Goal: Transaction & Acquisition: Obtain resource

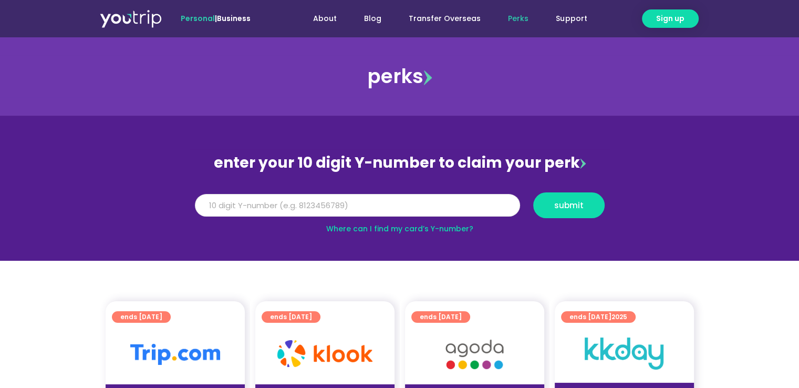
click at [234, 198] on input "Y Number" at bounding box center [357, 205] width 325 height 23
type input "8171207216"
click at [561, 201] on span "submit" at bounding box center [568, 205] width 29 height 8
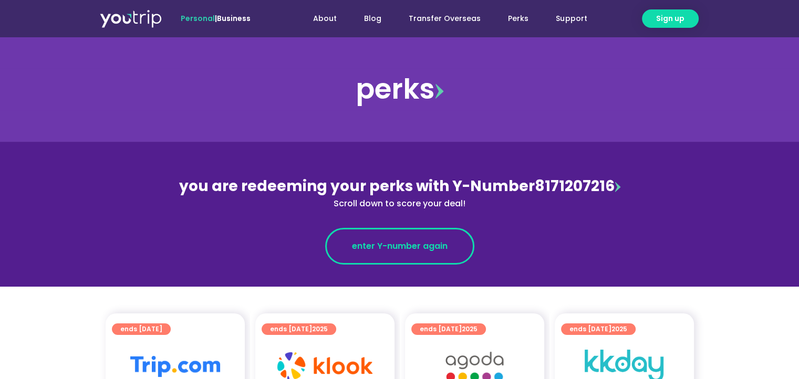
click at [378, 249] on span "enter Y-number again" at bounding box center [400, 246] width 96 height 13
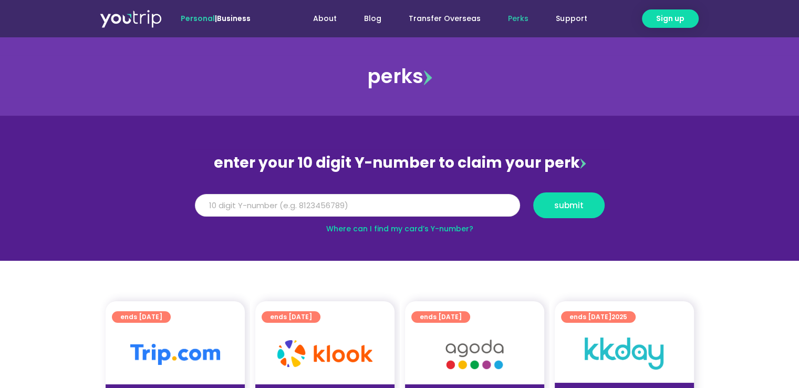
click at [277, 207] on input "Y Number" at bounding box center [357, 205] width 325 height 23
type input "8171207216"
click at [557, 206] on span "submit" at bounding box center [568, 205] width 29 height 8
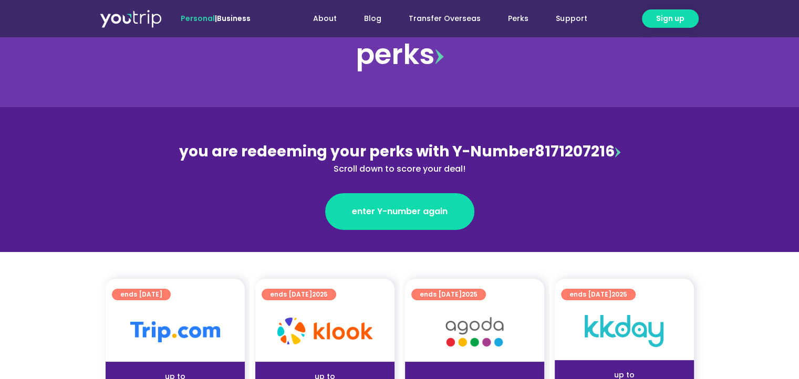
scroll to position [53, 0]
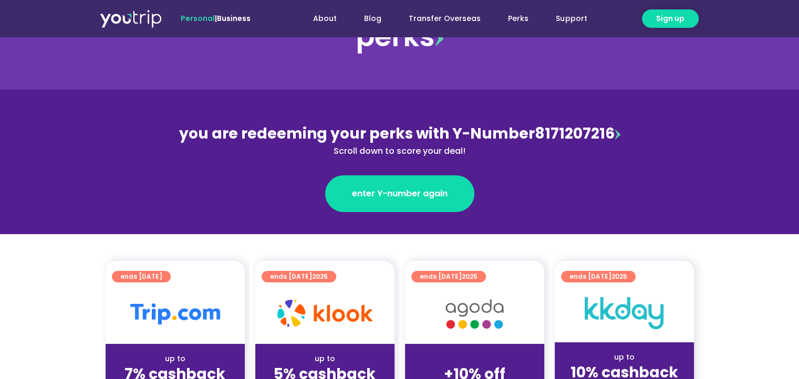
click at [347, 313] on img at bounding box center [324, 313] width 95 height 27
click at [319, 364] on strong "5% cashback" at bounding box center [325, 374] width 102 height 20
click at [294, 277] on span "ends [DATE]" at bounding box center [299, 277] width 58 height 12
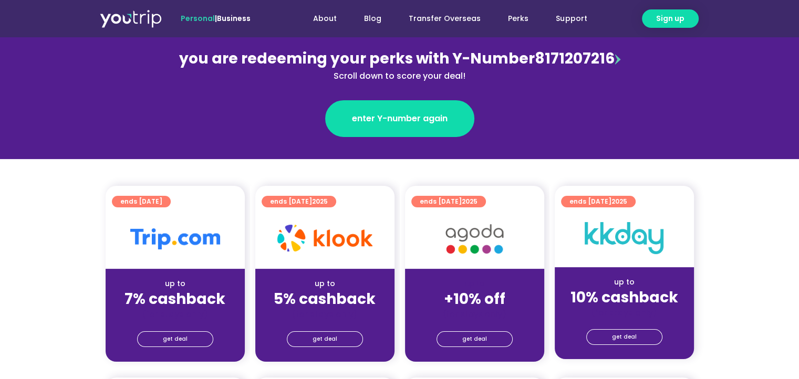
scroll to position [158, 0]
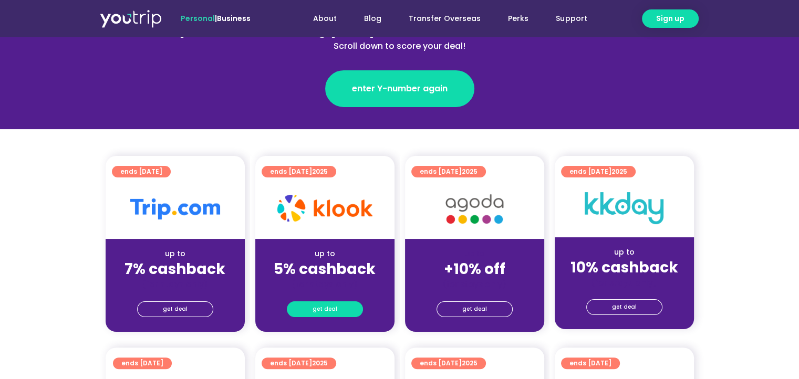
click at [320, 309] on span "get deal" at bounding box center [325, 309] width 25 height 15
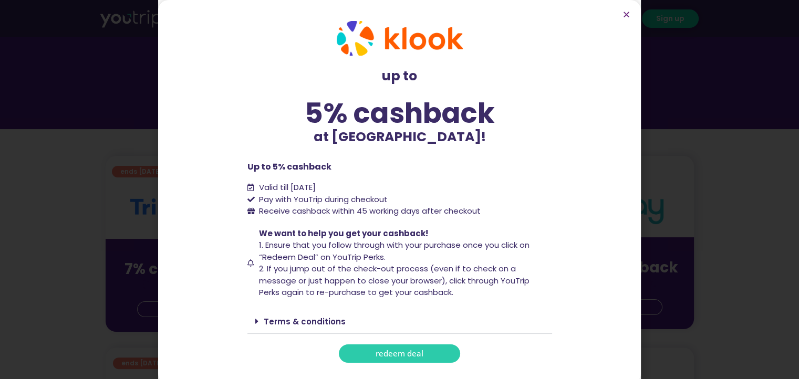
click at [395, 354] on span "redeem deal" at bounding box center [400, 354] width 48 height 8
click at [401, 352] on span "redeem deal" at bounding box center [400, 354] width 48 height 8
